Goal: Download file/media

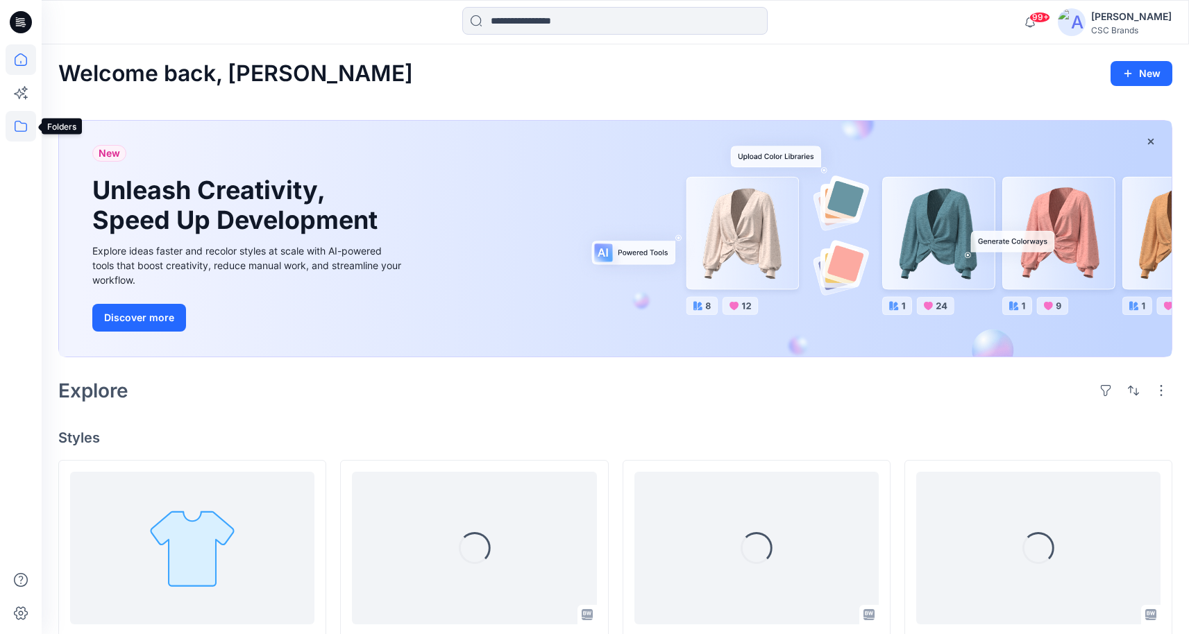
click at [28, 129] on icon at bounding box center [21, 126] width 31 height 31
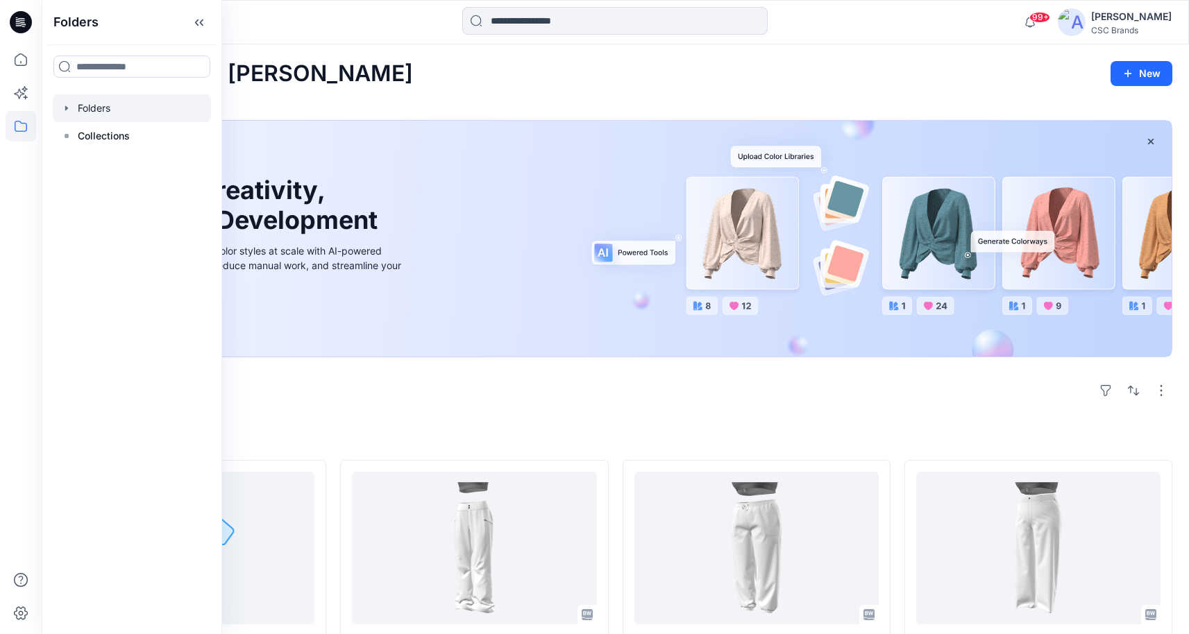
click at [99, 103] on div at bounding box center [132, 108] width 158 height 28
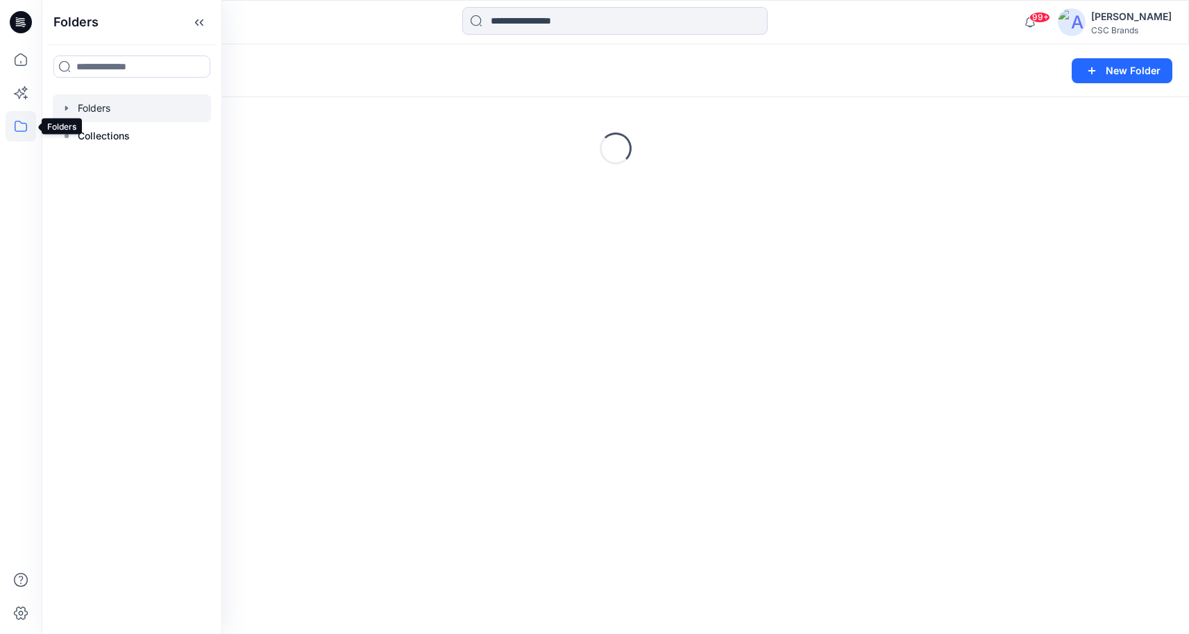
click at [18, 121] on icon at bounding box center [21, 126] width 12 height 11
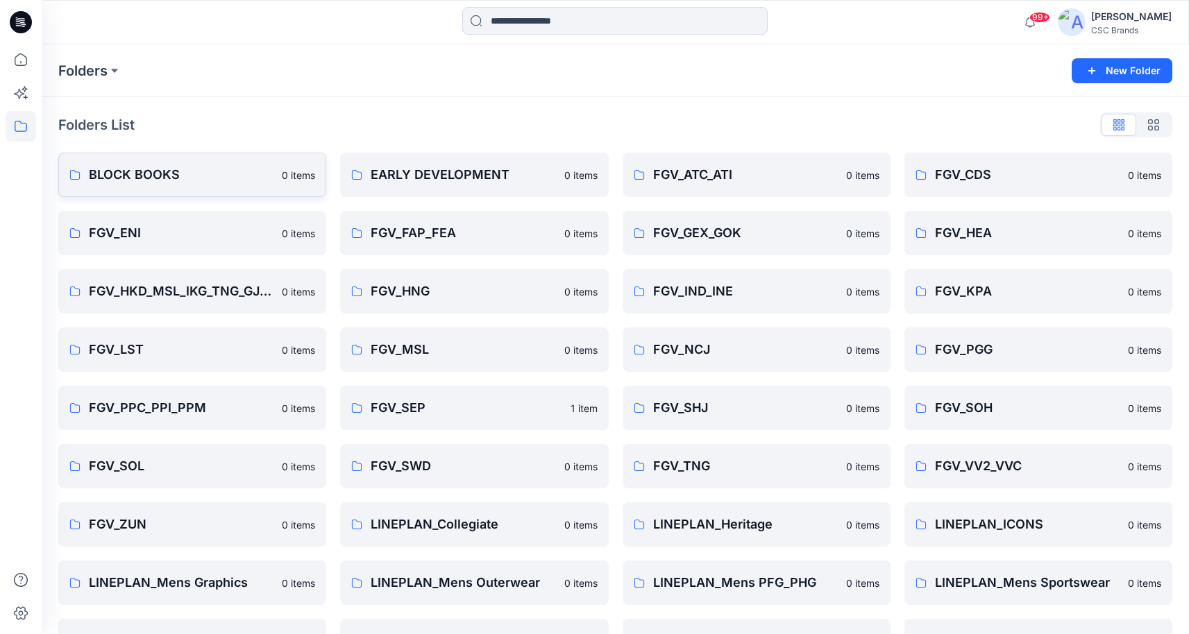
click at [160, 176] on p "BLOCK BOOKS" at bounding box center [181, 174] width 185 height 19
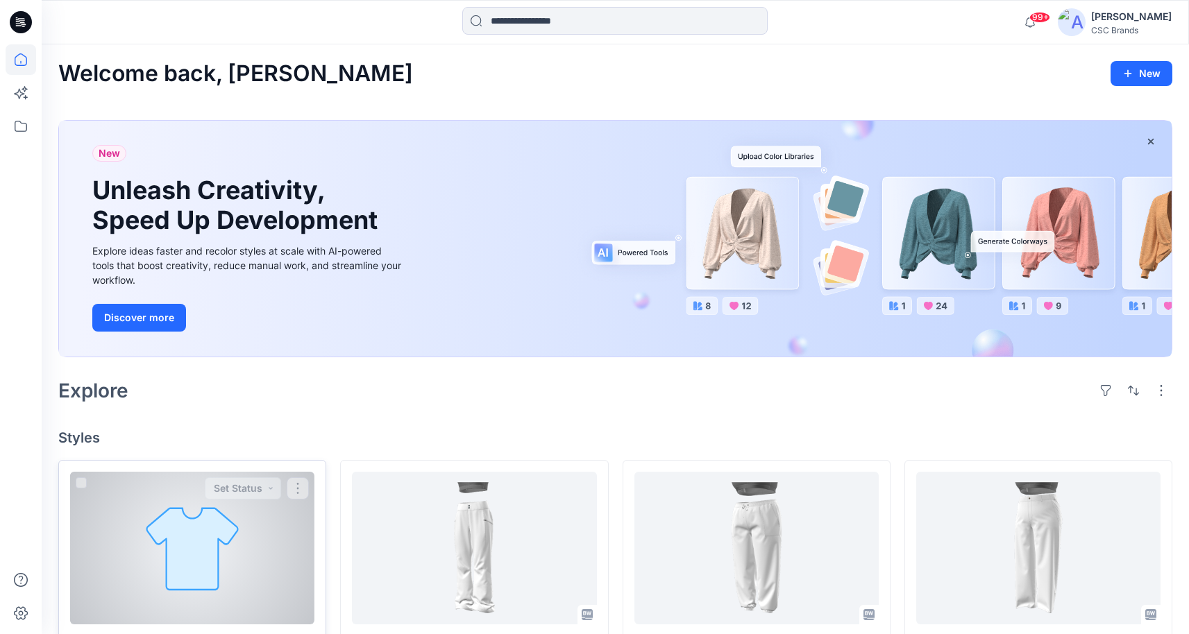
click at [167, 522] on div at bounding box center [192, 548] width 244 height 153
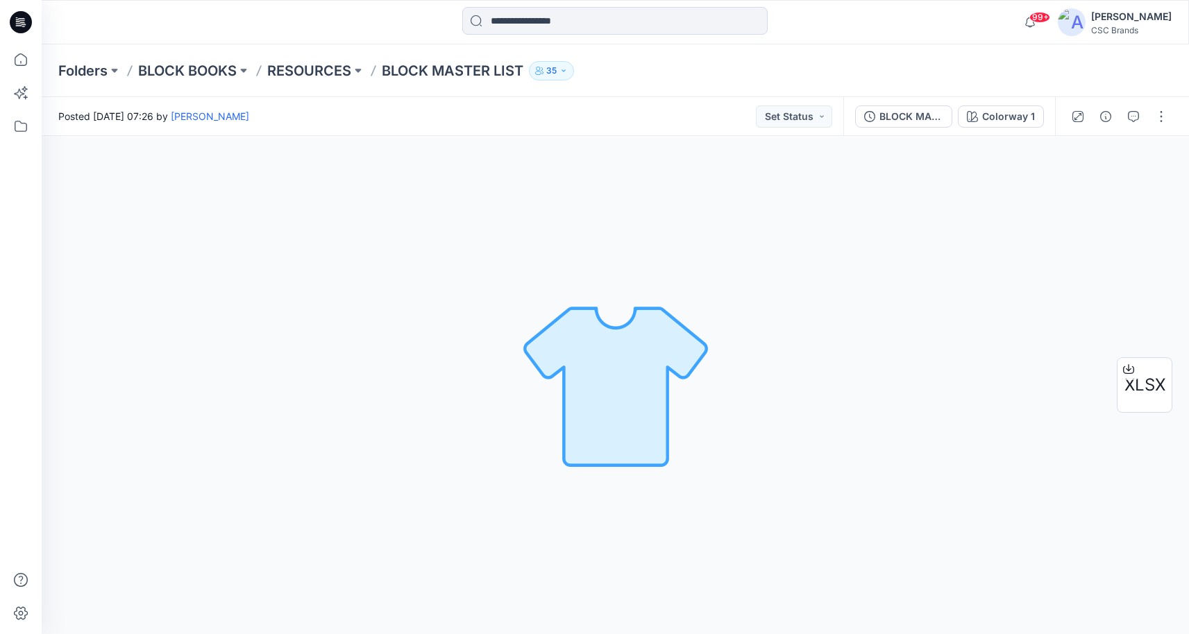
click at [1129, 392] on span "XLSX" at bounding box center [1145, 385] width 41 height 25
